Goal: Use online tool/utility: Use online tool/utility

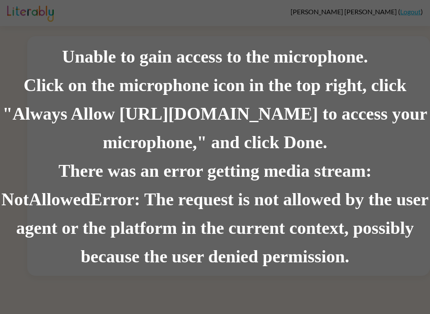
click at [161, 213] on div "There was an error getting media stream: NotAllowedError: The request is not al…" at bounding box center [215, 214] width 430 height 114
click at [69, 280] on div "Unable to gain access to the microphone. Click on the microphone icon in the to…" at bounding box center [215, 157] width 430 height 314
click at [68, 280] on div "Unable to gain access to the microphone. Click on the microphone icon in the to…" at bounding box center [215, 157] width 430 height 314
click at [70, 299] on div "Unable to gain access to the microphone. Click on the microphone icon in the to…" at bounding box center [215, 157] width 430 height 314
click at [418, 8] on div "Unable to gain access to the microphone. Click on the microphone icon in the to…" at bounding box center [215, 157] width 430 height 314
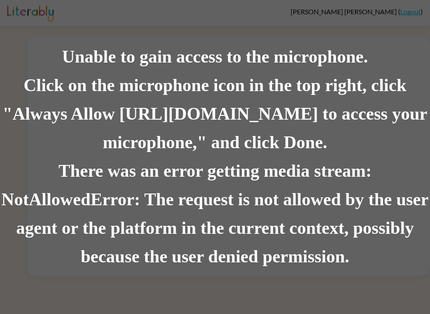
click at [172, 311] on div "Unable to gain access to the microphone. Click on the microphone icon in the to…" at bounding box center [215, 157] width 430 height 314
click at [409, 252] on div "There was an error getting media stream: NotAllowedError: The request is not al…" at bounding box center [215, 214] width 430 height 114
click at [192, 193] on div "There was an error getting media stream: NotAllowedError: The request is not al…" at bounding box center [215, 214] width 430 height 114
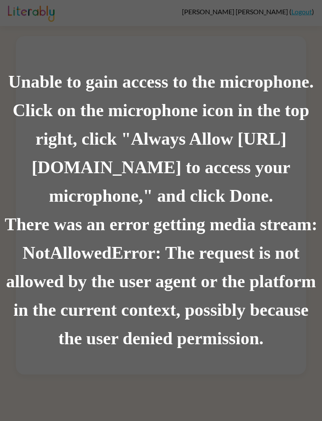
click at [144, 112] on div "Click on the microphone icon in the top right, click "Always Allow [URL][DOMAIN…" at bounding box center [161, 154] width 322 height 114
click at [209, 266] on div "There was an error getting media stream: NotAllowedError: The request is not al…" at bounding box center [161, 282] width 322 height 143
click at [7, 86] on div "Unable to gain access to the microphone." at bounding box center [161, 82] width 322 height 29
click at [0, 44] on div "Unable to gain access to the microphone. Click on the microphone icon in the to…" at bounding box center [161, 210] width 322 height 421
click at [0, 52] on div "Unable to gain access to the microphone. Click on the microphone icon in the to…" at bounding box center [161, 210] width 322 height 421
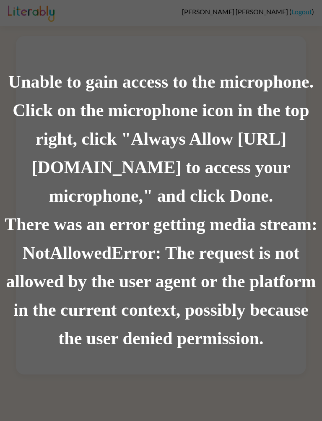
click at [125, 313] on div "Unable to gain access to the microphone. Click on the microphone icon in the to…" at bounding box center [161, 210] width 322 height 421
